Goal: Task Accomplishment & Management: Use online tool/utility

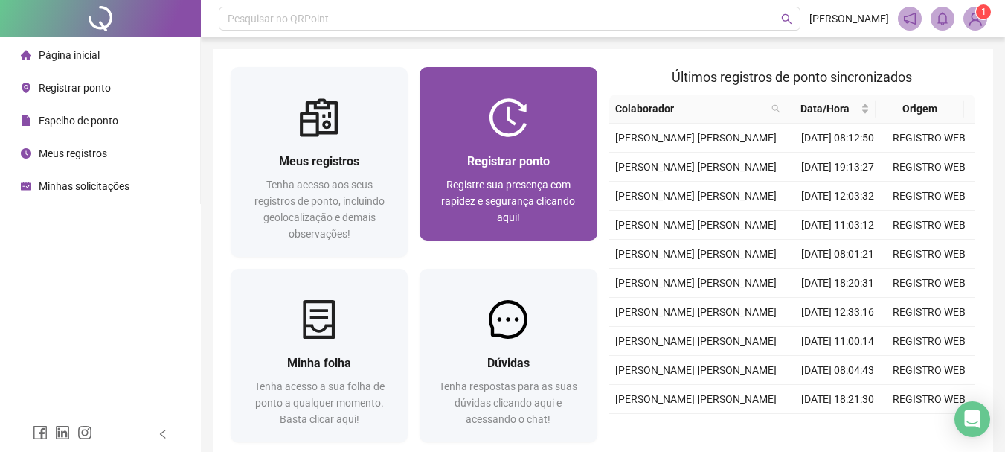
click at [501, 189] on span "Registre sua presença com rapidez e segurança clicando aqui!" at bounding box center [508, 201] width 134 height 45
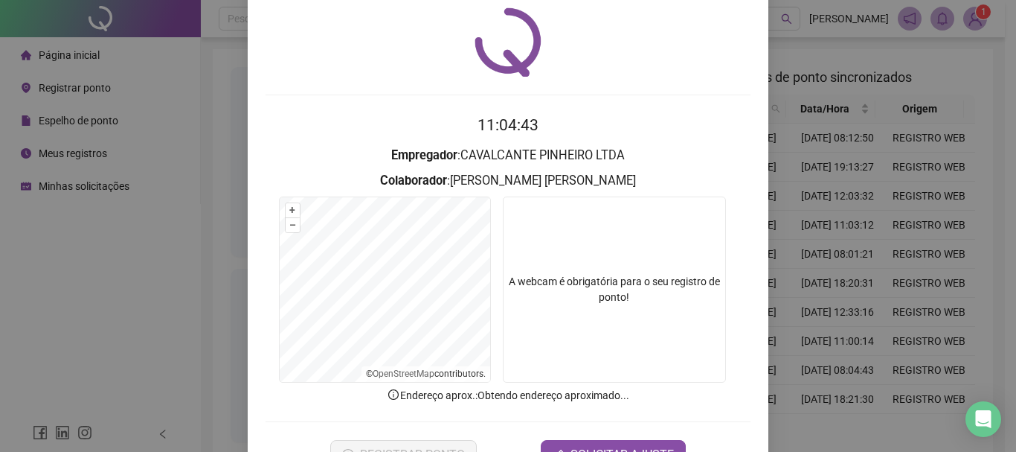
scroll to position [97, 0]
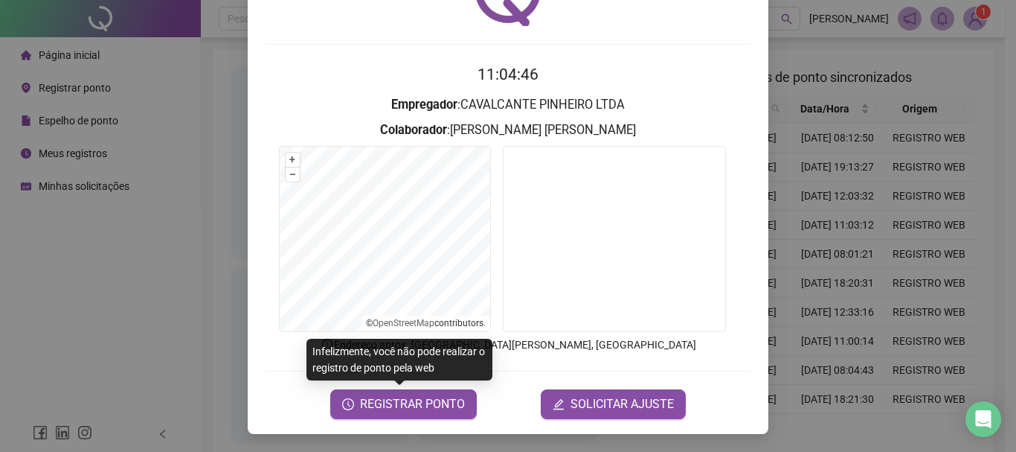
click at [386, 385] on form "11:04:46 Empregador : CAVALCANTE [PERSON_NAME] LTDA Colaborador : [PERSON_NAME]…" at bounding box center [508, 240] width 485 height 356
click at [403, 389] on button "REGISTRAR PONTO" at bounding box center [403, 404] width 147 height 30
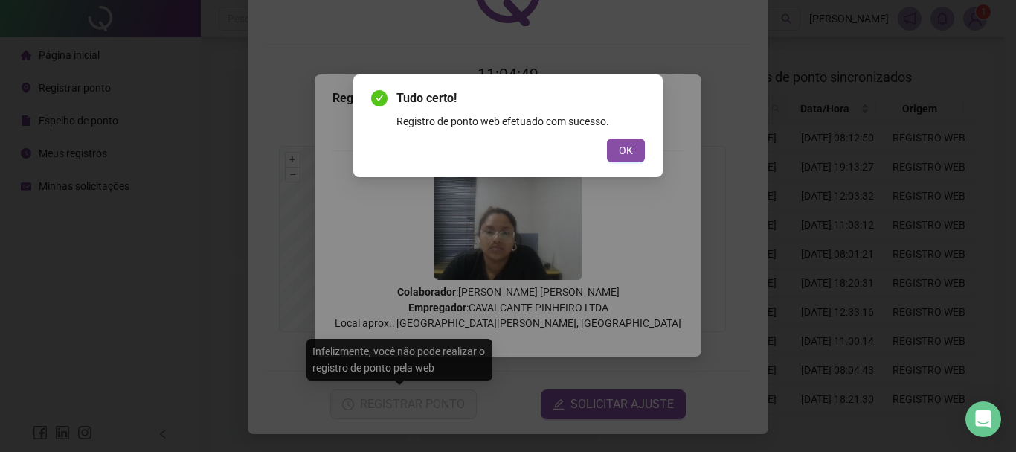
click at [626, 136] on div "Tudo certo! Registro de ponto web efetuado com sucesso. OK" at bounding box center [508, 125] width 274 height 73
click at [655, 150] on div "Tudo certo! Registro de ponto web efetuado com sucesso. OK" at bounding box center [507, 125] width 309 height 103
click at [614, 150] on button "OK" at bounding box center [626, 150] width 38 height 24
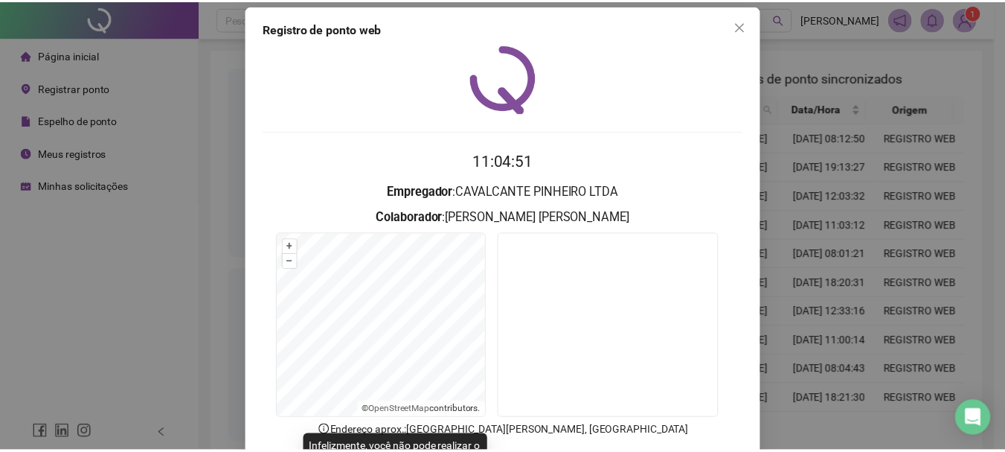
scroll to position [0, 0]
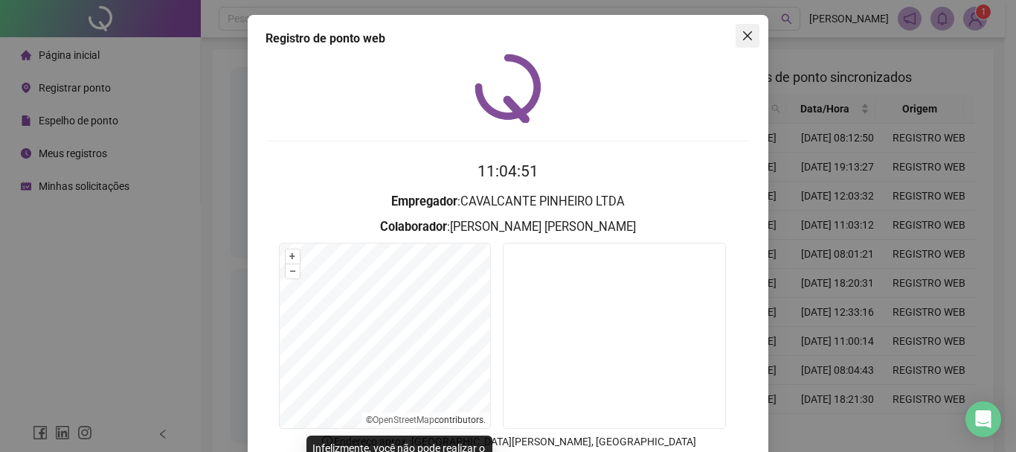
click at [749, 40] on span "Close" at bounding box center [748, 36] width 24 height 12
